Goal: Navigation & Orientation: Find specific page/section

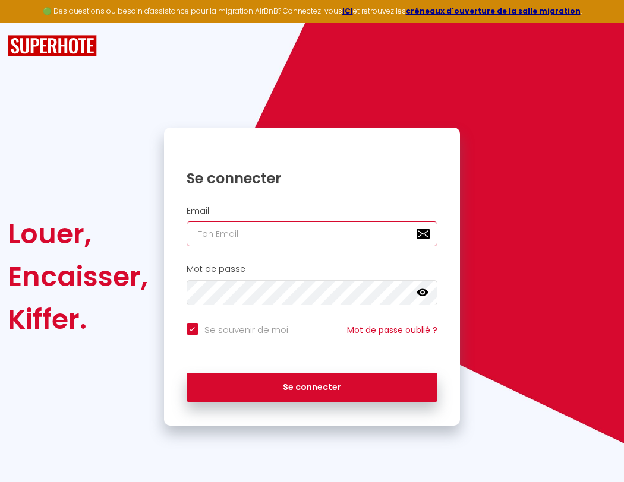
type input "l"
checkbox input "true"
type input "le"
checkbox input "true"
type input "les"
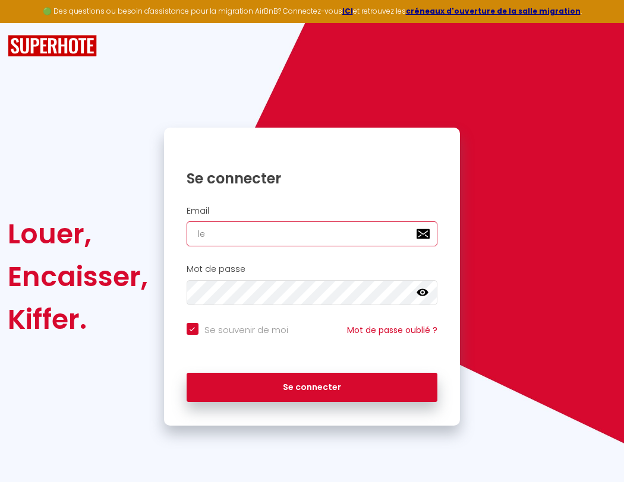
checkbox input "true"
type input "lesp"
checkbox input "true"
type input "lespa"
checkbox input "true"
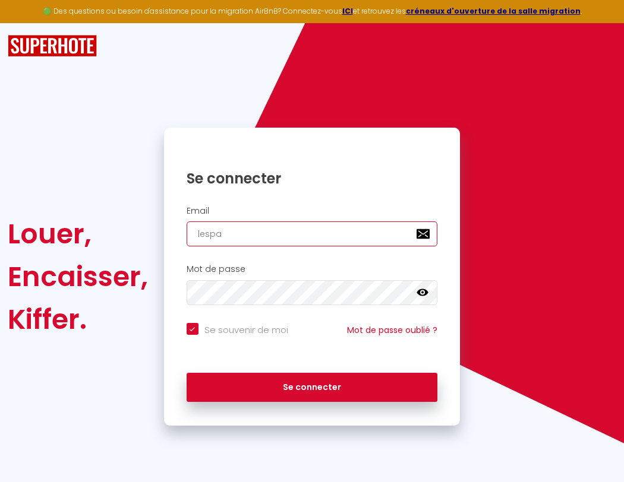
type input "lespac"
checkbox input "true"
type input "lespace"
checkbox input "true"
type input "l"
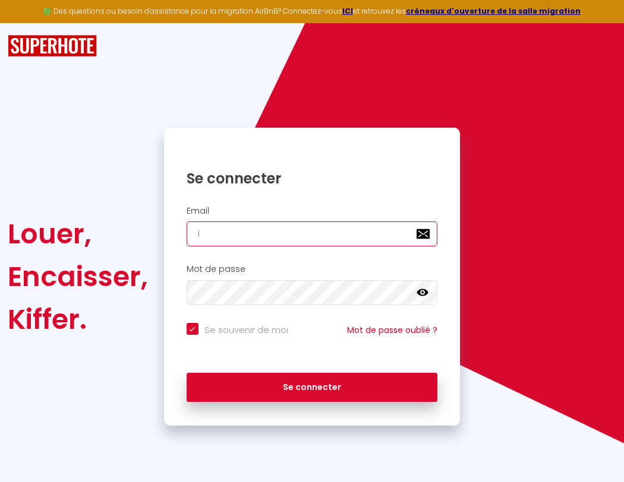
checkbox input "true"
type input "le"
checkbox input "true"
type input "les"
checkbox input "true"
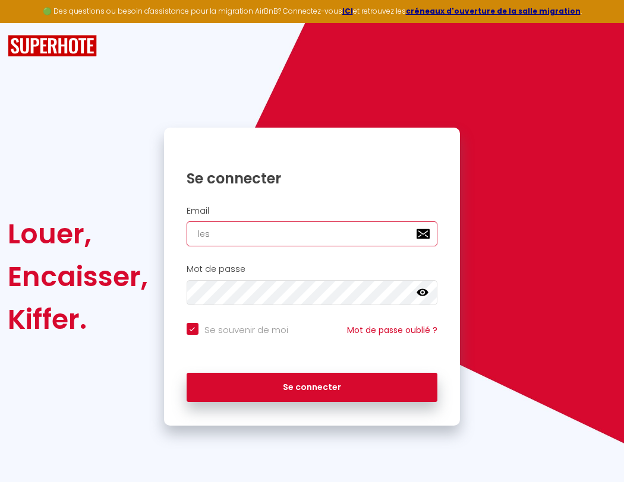
type input "lesp"
checkbox input "true"
type input "lespa"
checkbox input "true"
type input "lespac"
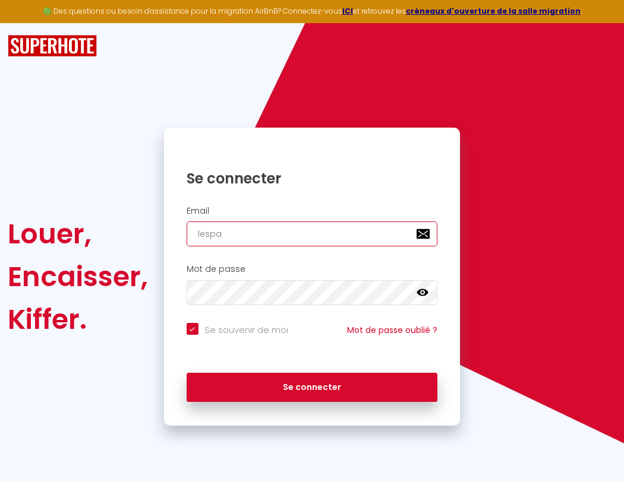
checkbox input "true"
type input "lespace"
checkbox input "true"
type input "l"
checkbox input "true"
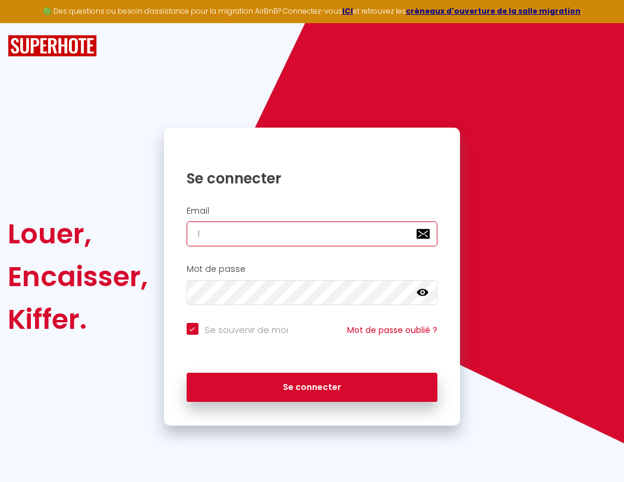
type input "le"
checkbox input "true"
type input "les"
checkbox input "true"
type input "lesp"
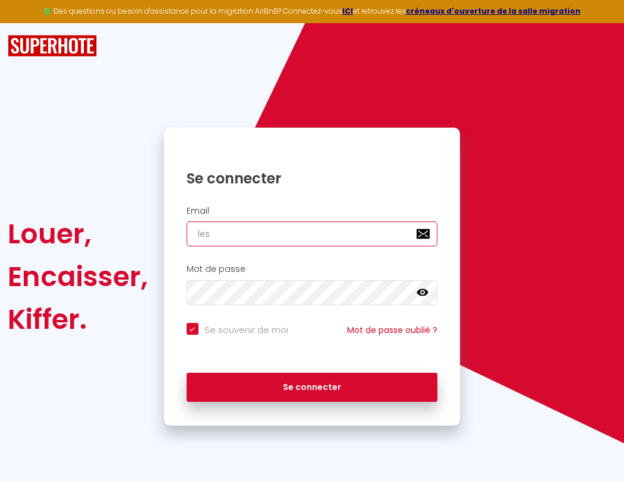
checkbox input "true"
type input "lespa"
checkbox input "true"
type input "lespac"
checkbox input "true"
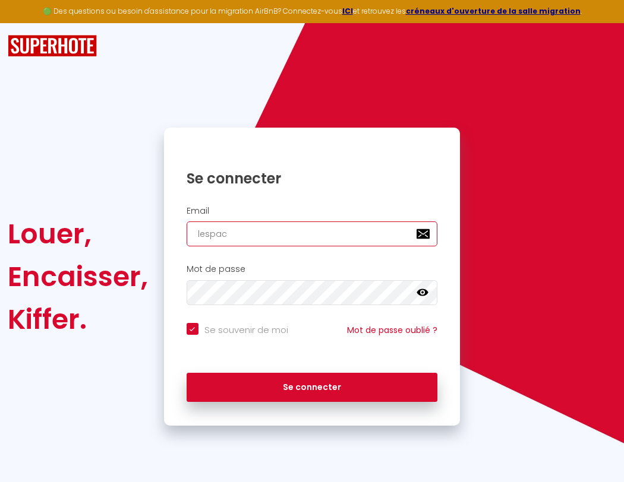
type input "lespace"
checkbox input "true"
type input "lespaced"
checkbox input "true"
type input "lespacede"
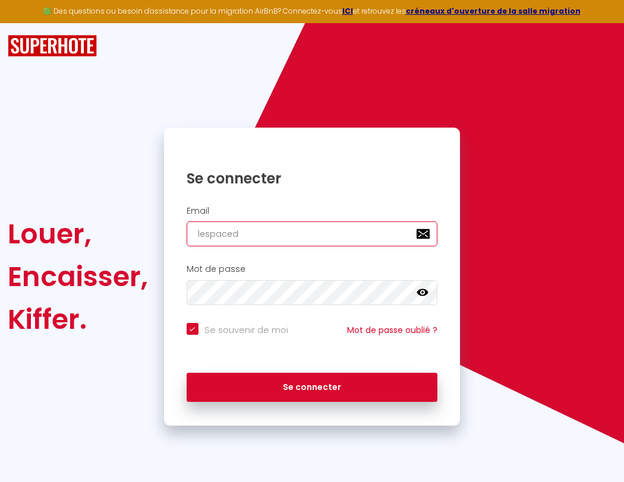
checkbox input "true"
type input "lespacedet"
checkbox input "true"
type input "lespacedete"
checkbox input "true"
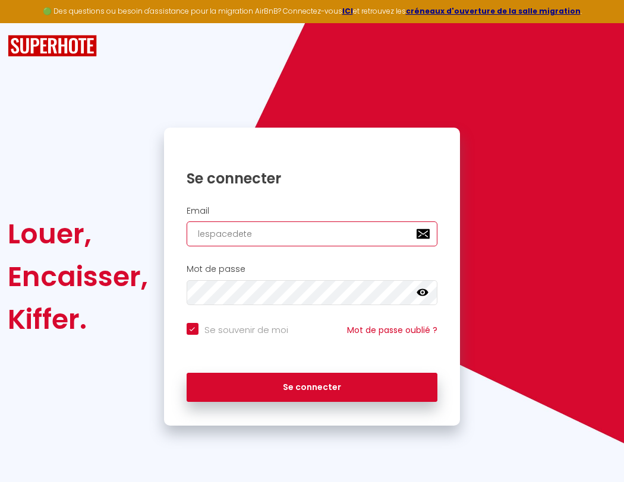
type input "lespacedeten"
checkbox input "true"
type input "lespacedetent"
checkbox input "true"
type input "lespacedetente"
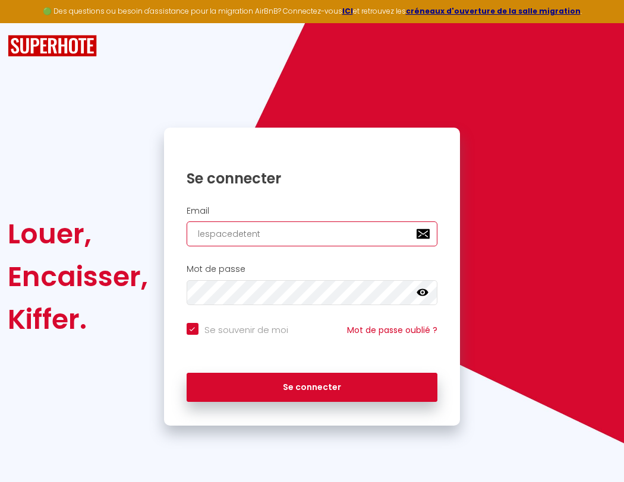
checkbox input "true"
type input "lespacedetente@"
checkbox input "true"
type input "lespacedetente@g"
checkbox input "true"
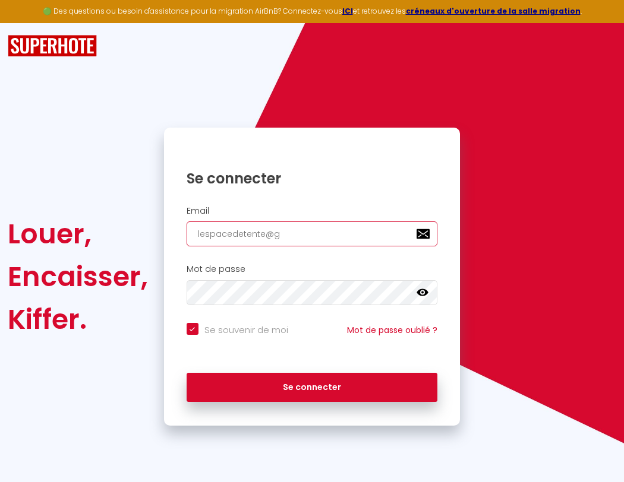
type input "lespacedetente@gm"
checkbox input "true"
type input "lespacedetente@gma"
checkbox input "true"
type input "lespacedetente@gmai"
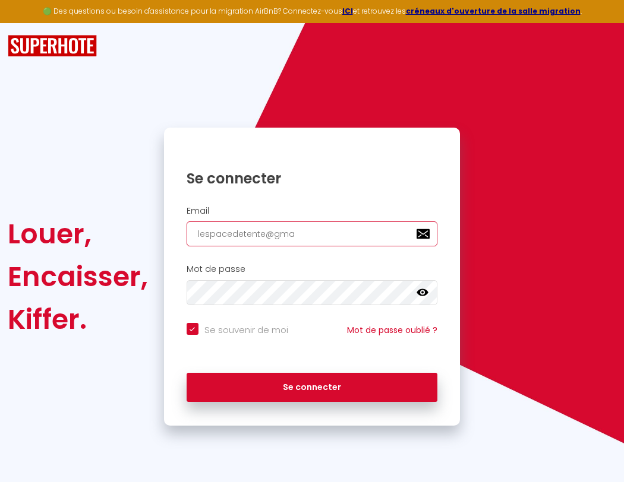
checkbox input "true"
type input "[EMAIL_ADDRESS]"
checkbox input "true"
type input "[EMAIL_ADDRESS]."
checkbox input "true"
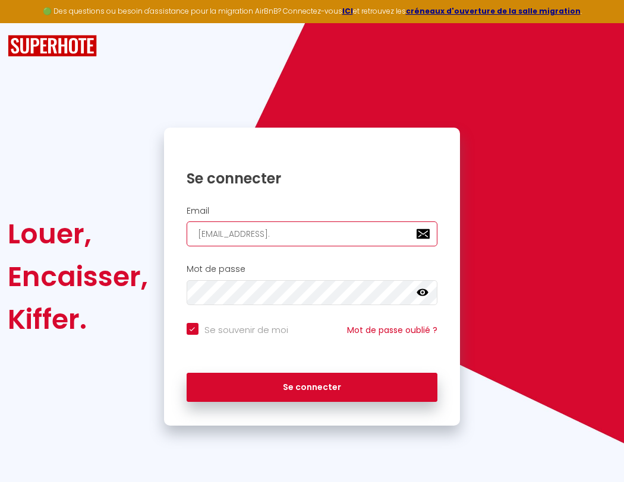
type input "lespacedetente@gmail.c"
checkbox input "true"
type input "[EMAIL_ADDRESS][DOMAIN_NAME]"
checkbox input "true"
type input "[EMAIL_ADDRESS][DOMAIN_NAME]"
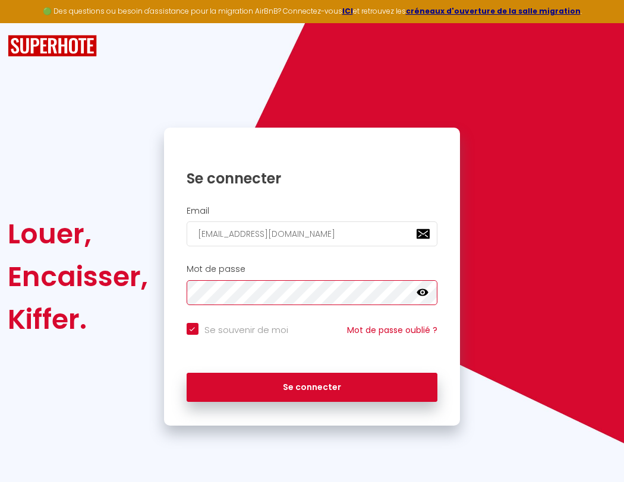
checkbox input "true"
